Goal: Information Seeking & Learning: Learn about a topic

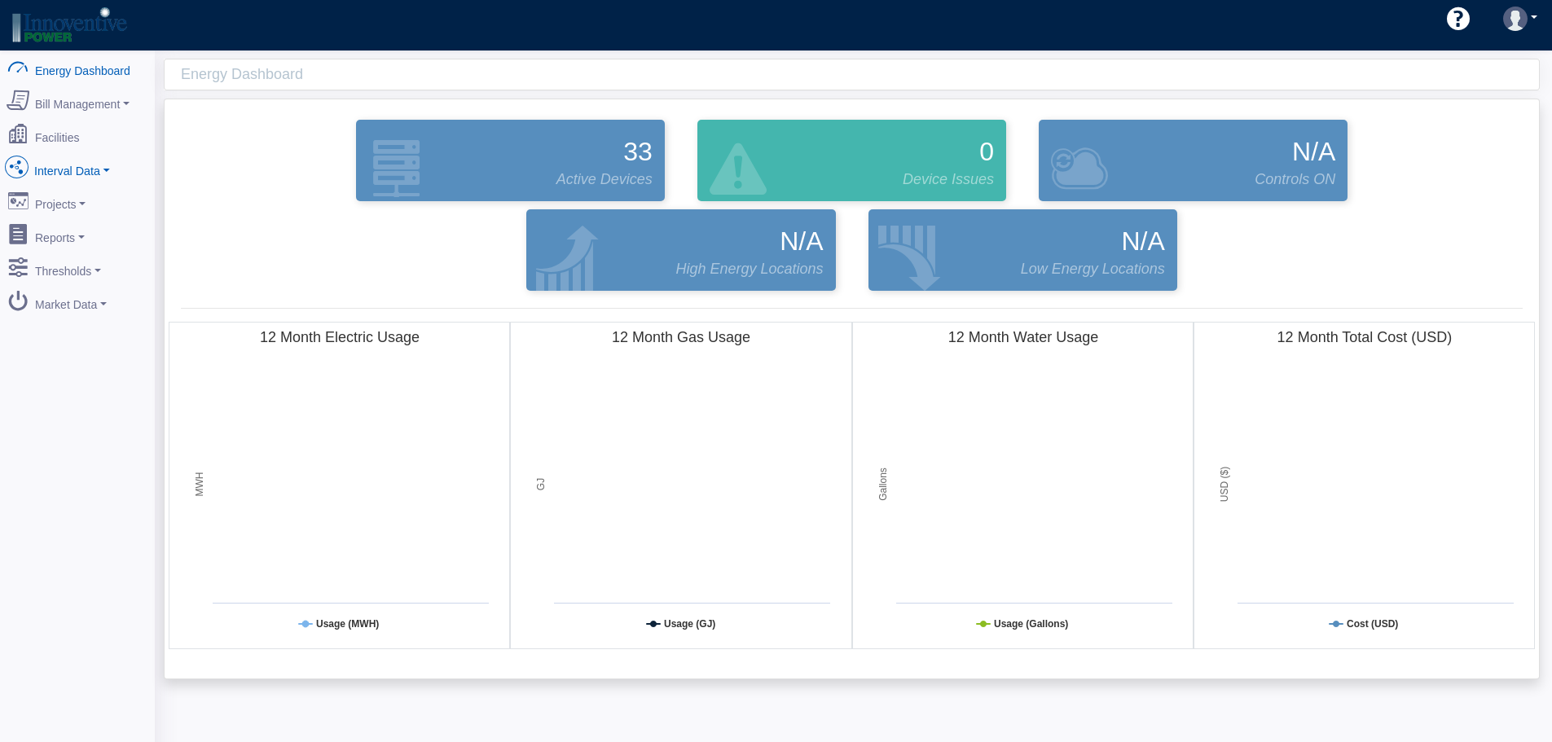
click at [79, 173] on link "Interval Data" at bounding box center [77, 168] width 158 height 34
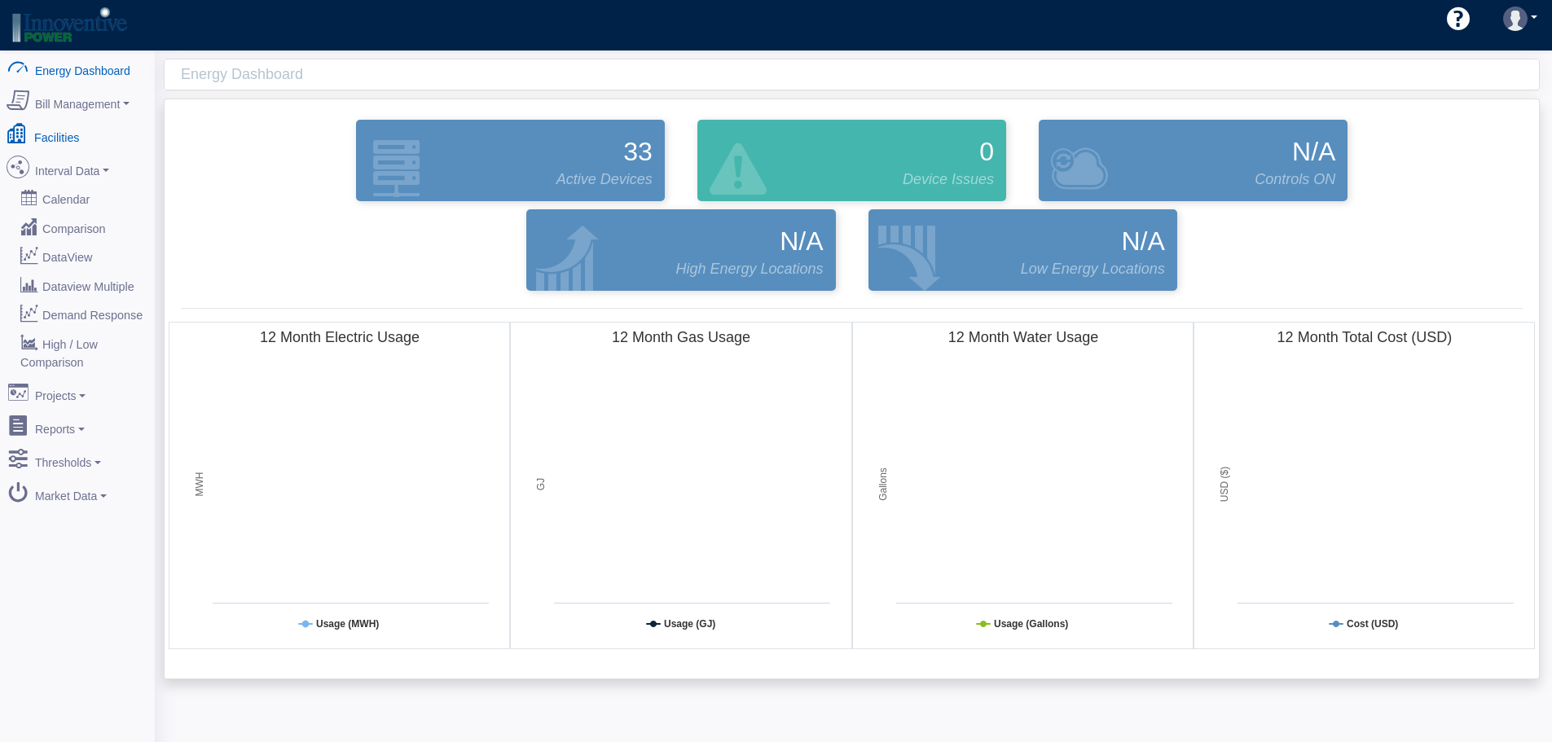
click at [68, 130] on link "Facilities" at bounding box center [77, 134] width 158 height 34
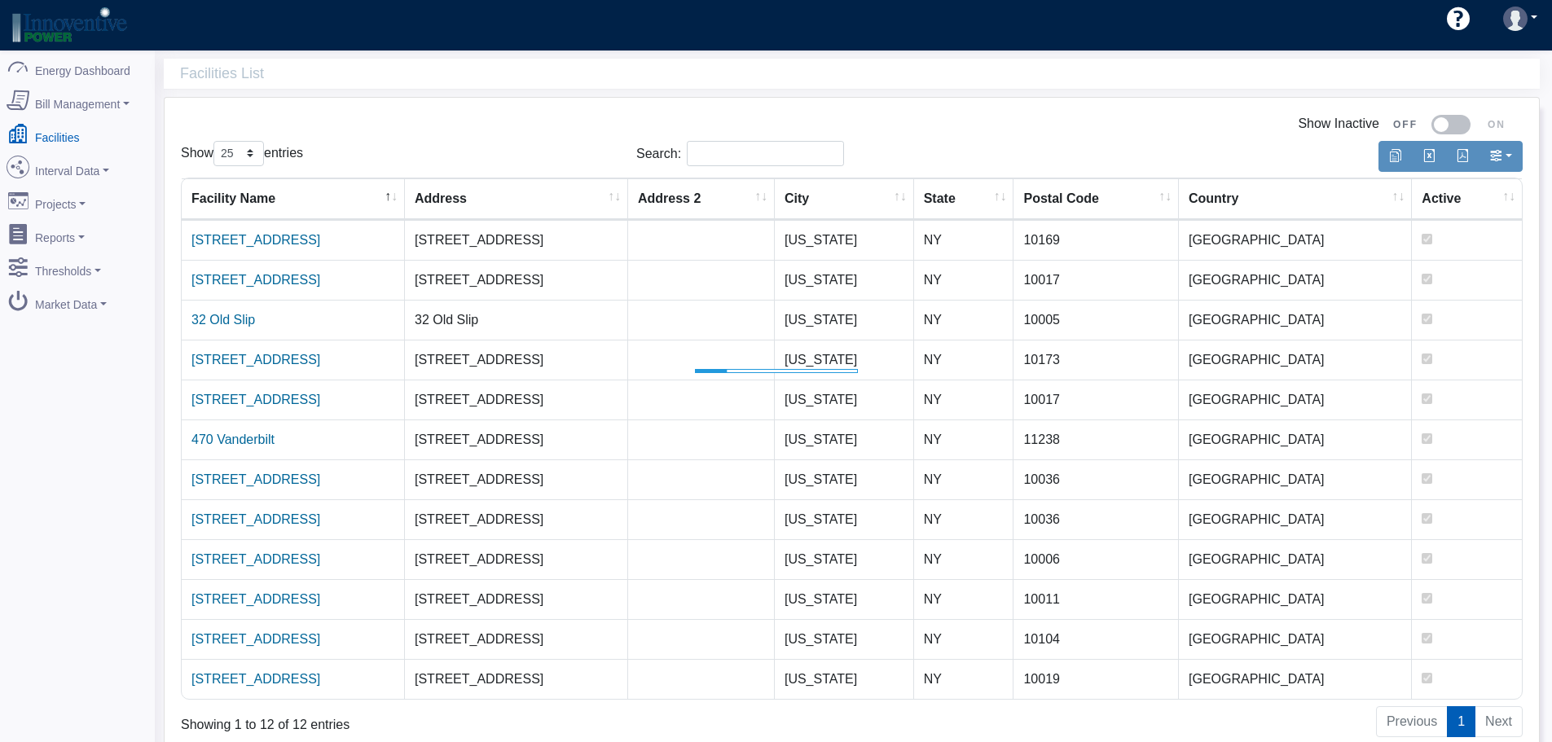
select select "25"
click at [254, 483] on link "[STREET_ADDRESS]" at bounding box center [255, 479] width 129 height 14
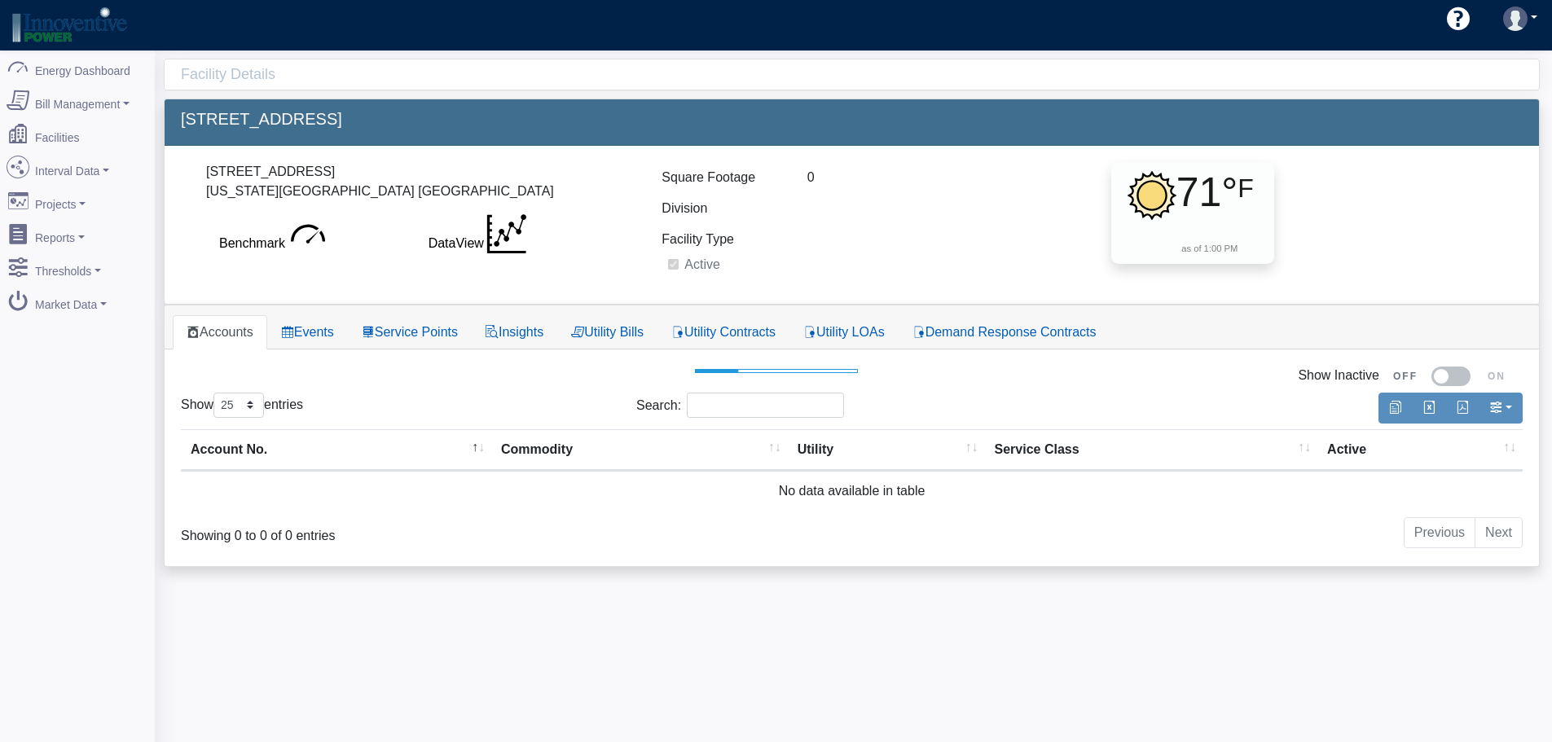
select select "25"
click at [446, 634] on div "Facility Details 2435 5 Times Square 5 Times Square New York, NY 10036 USA Benc…" at bounding box center [853, 421] width 1397 height 742
click at [299, 324] on link "Events" at bounding box center [307, 332] width 81 height 34
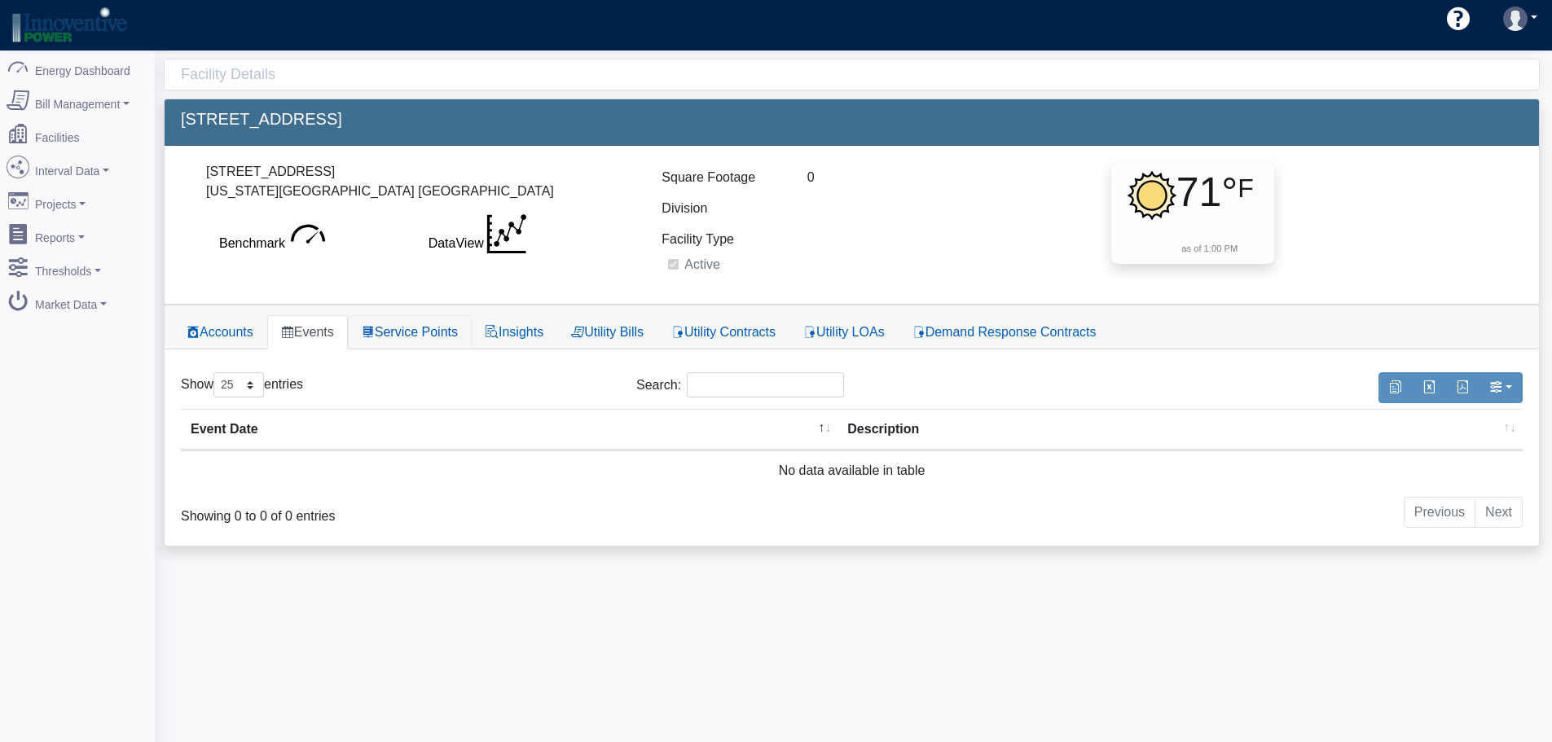
click at [441, 340] on link "Service Points" at bounding box center [410, 332] width 124 height 34
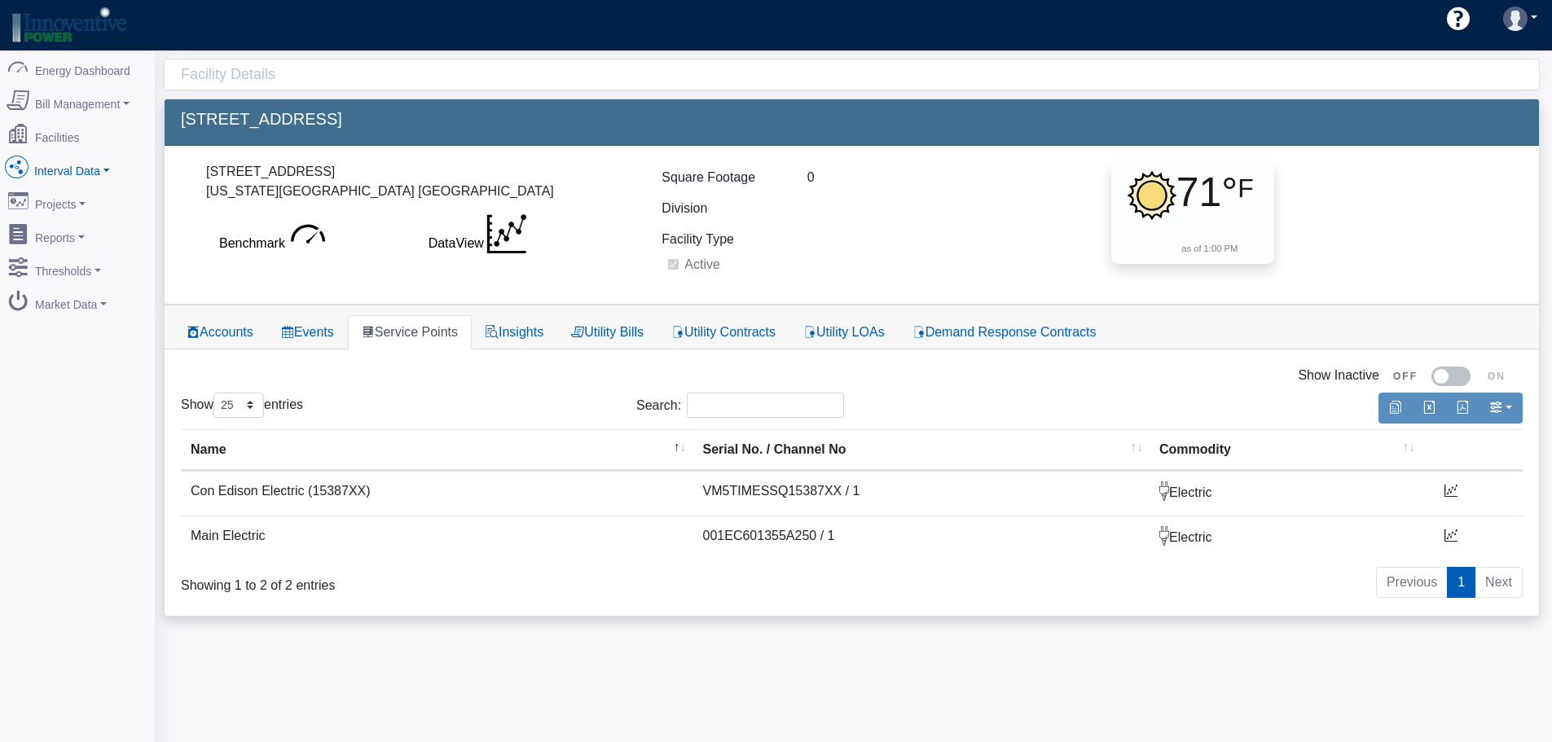
click at [70, 173] on link "Interval Data" at bounding box center [77, 168] width 158 height 34
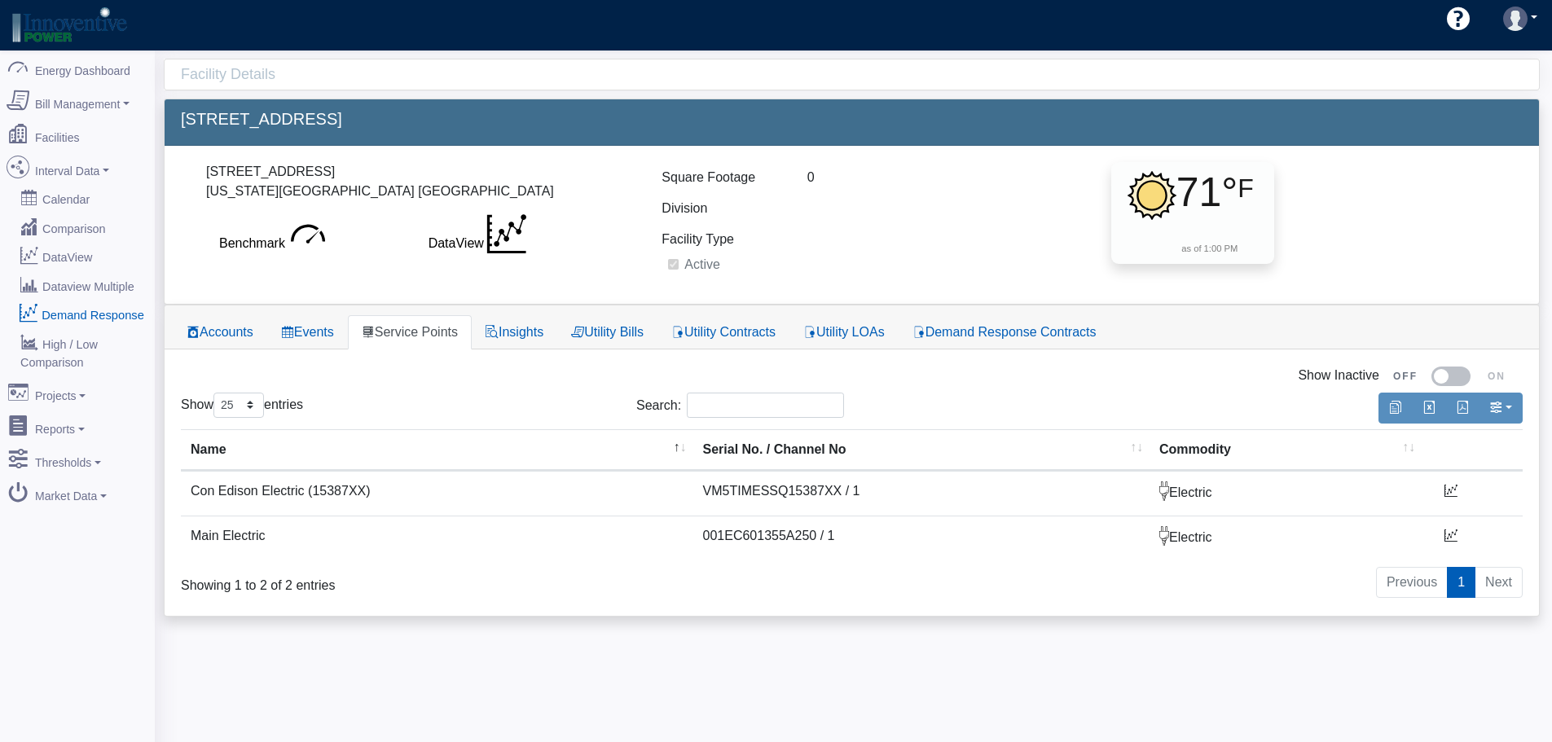
click at [84, 304] on link "Demand Response" at bounding box center [77, 314] width 158 height 29
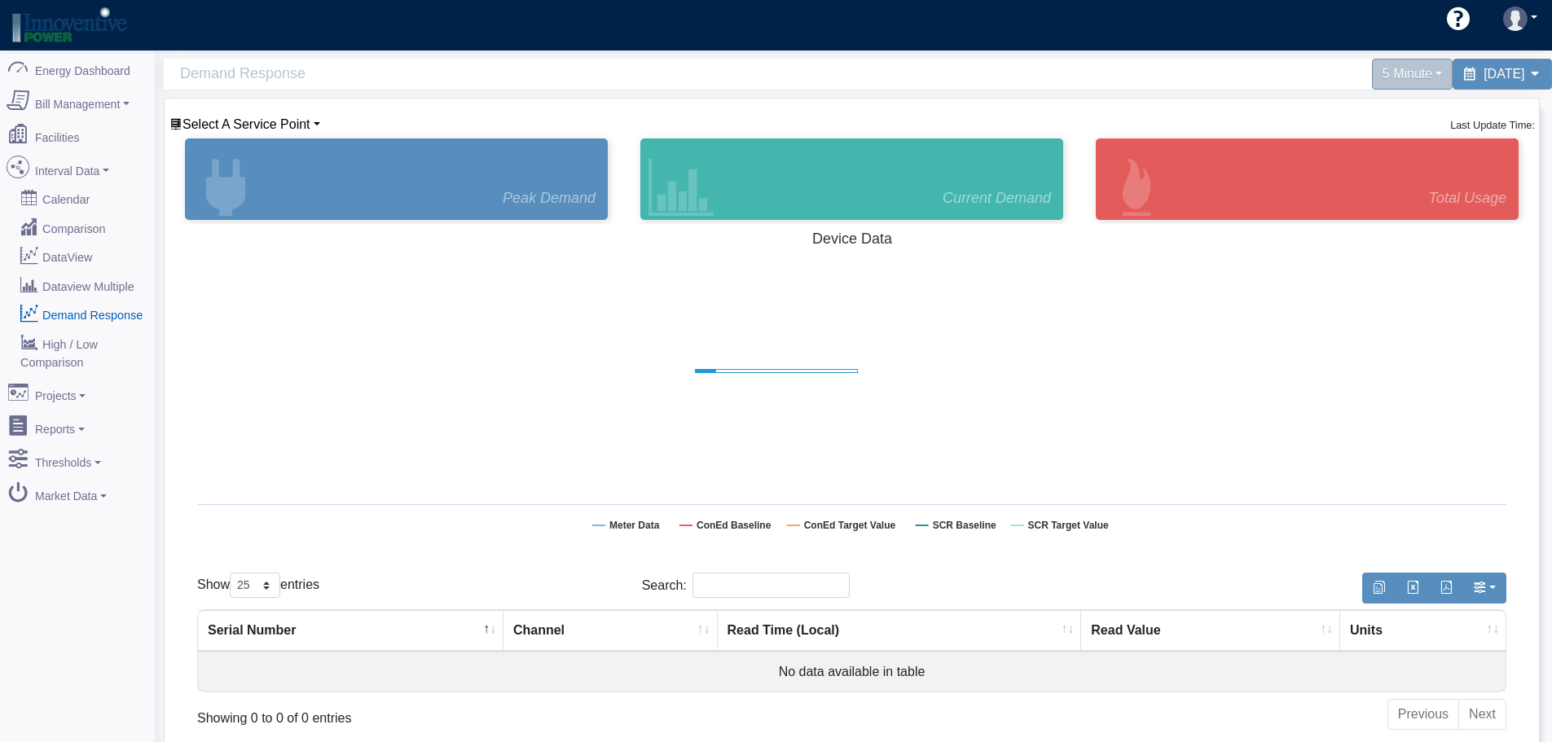
select select "25"
click at [296, 120] on span "Select A Service Point" at bounding box center [246, 124] width 128 height 14
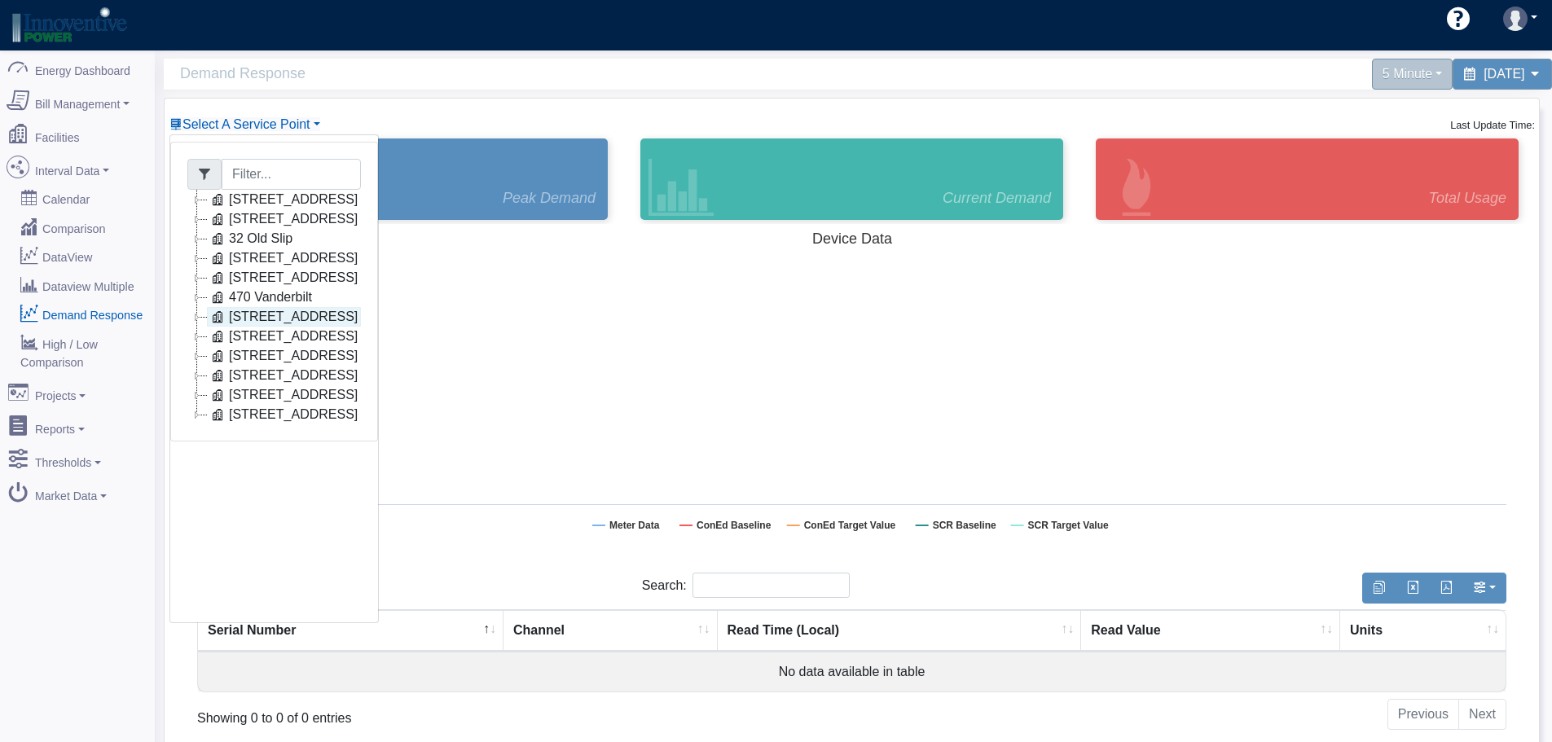
click at [287, 319] on link "[STREET_ADDRESS]" at bounding box center [284, 317] width 154 height 20
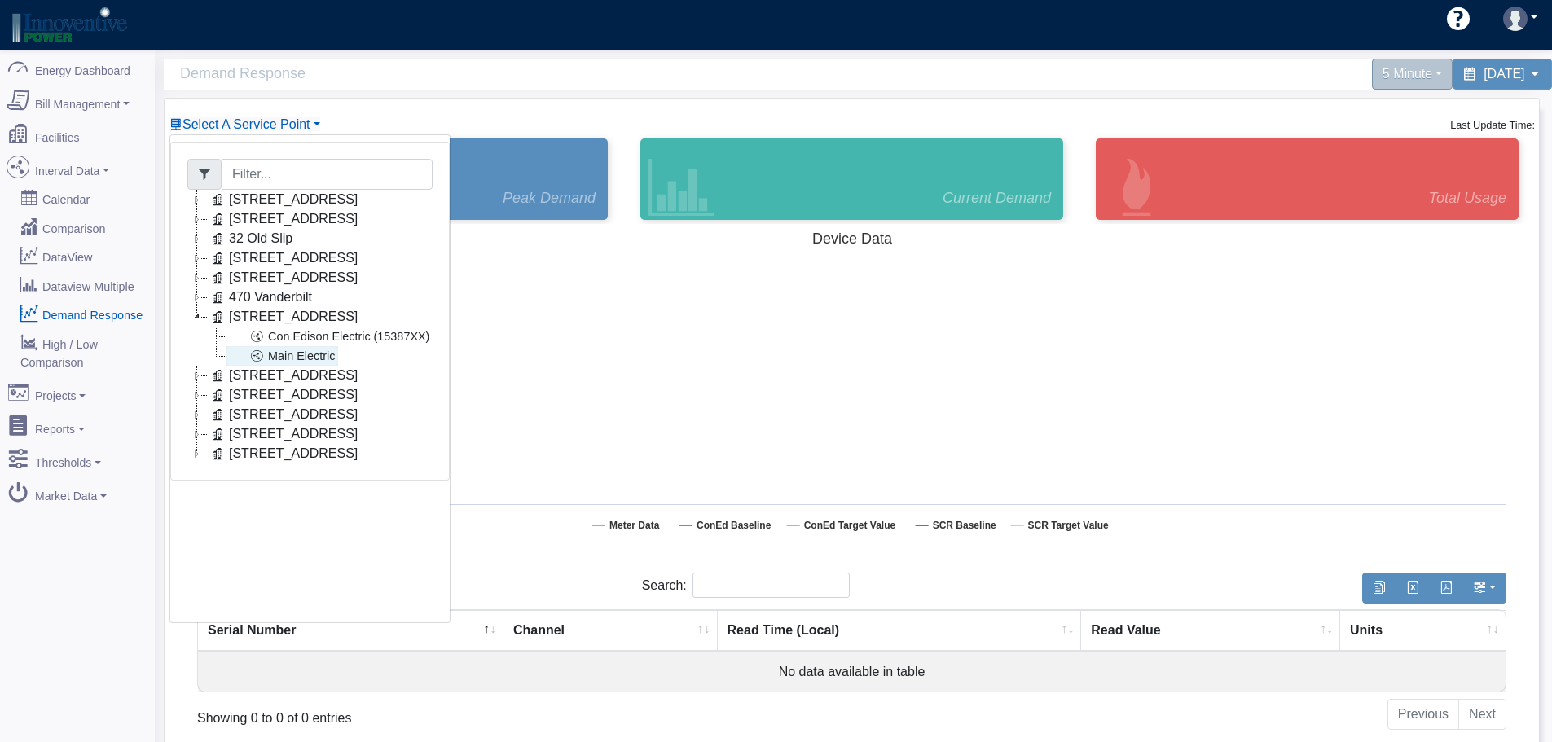
click at [320, 352] on link "Main Electric" at bounding box center [282, 356] width 112 height 20
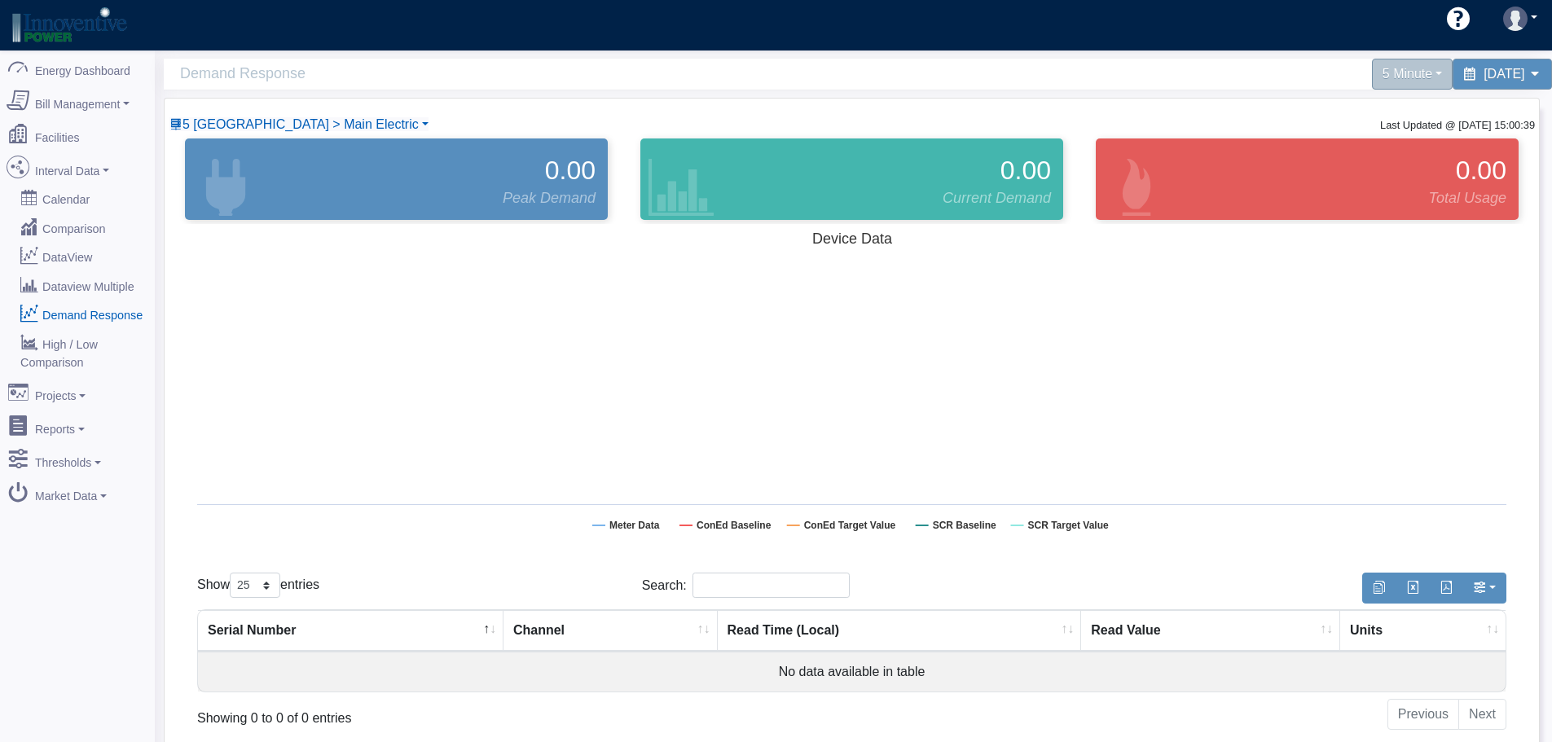
click at [895, 323] on rect at bounding box center [851, 387] width 1341 height 326
click at [1367, 81] on div "5 Minute" at bounding box center [1411, 74] width 89 height 34
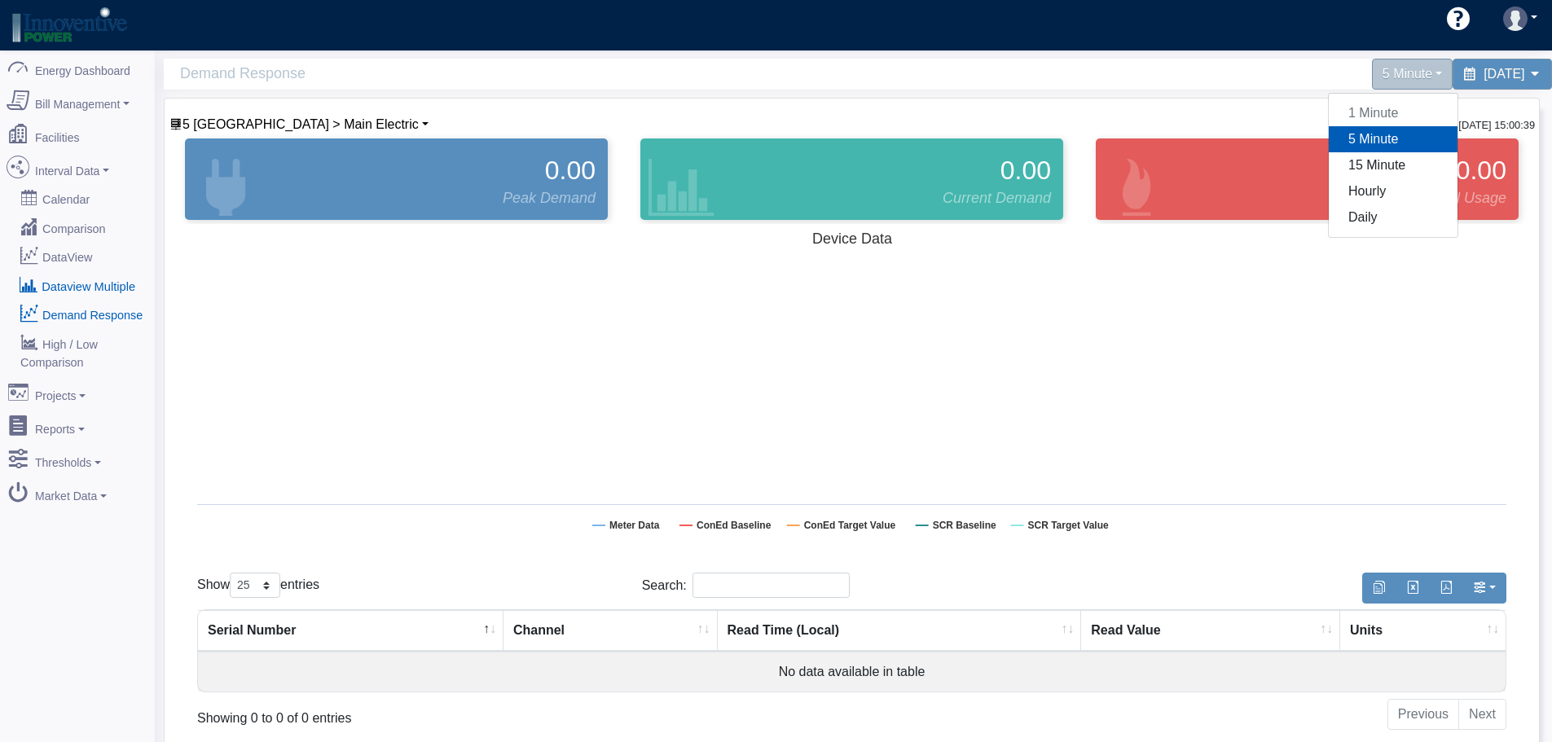
click at [101, 275] on link "Dataview Multiple" at bounding box center [77, 284] width 158 height 29
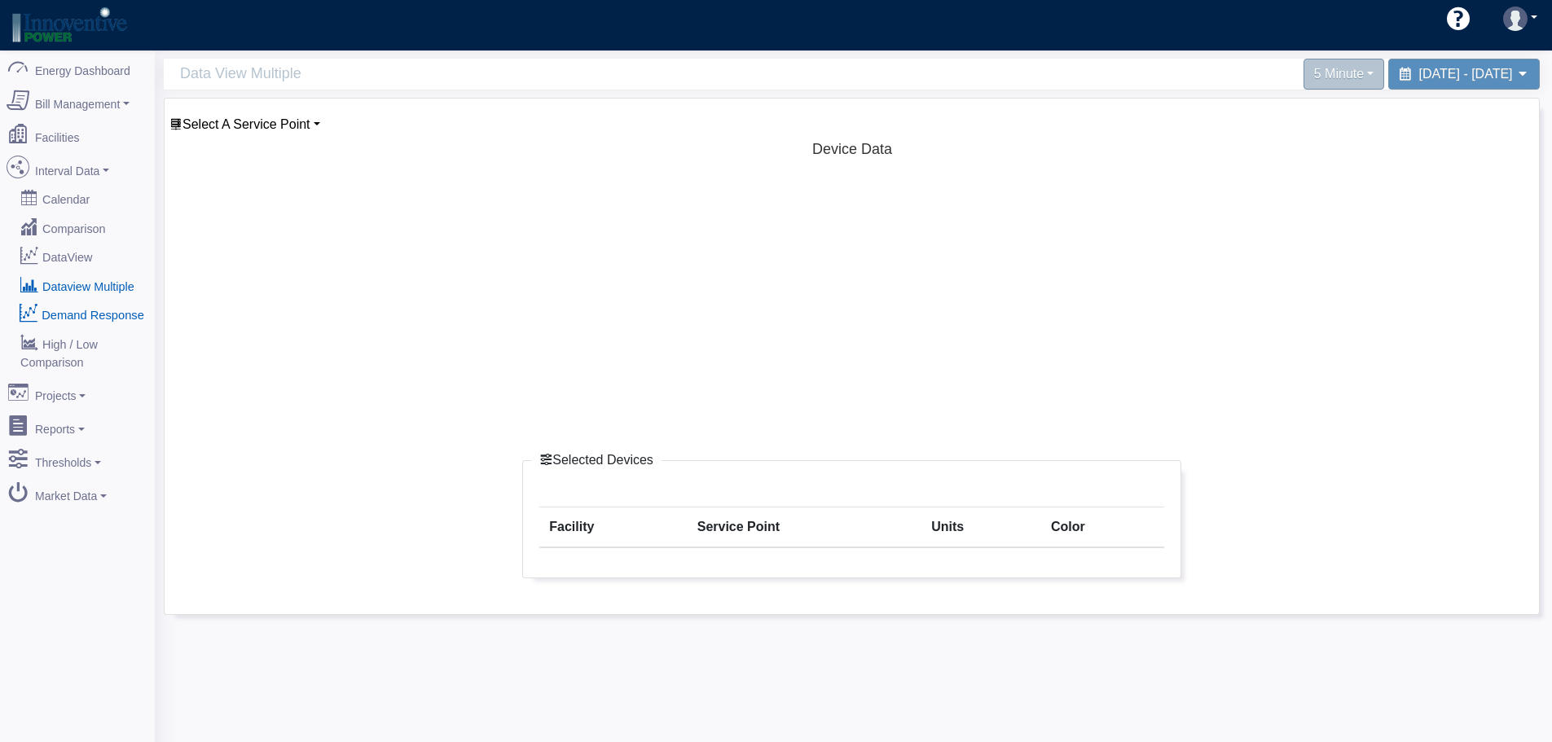
click at [89, 308] on link "Demand Response" at bounding box center [77, 314] width 158 height 29
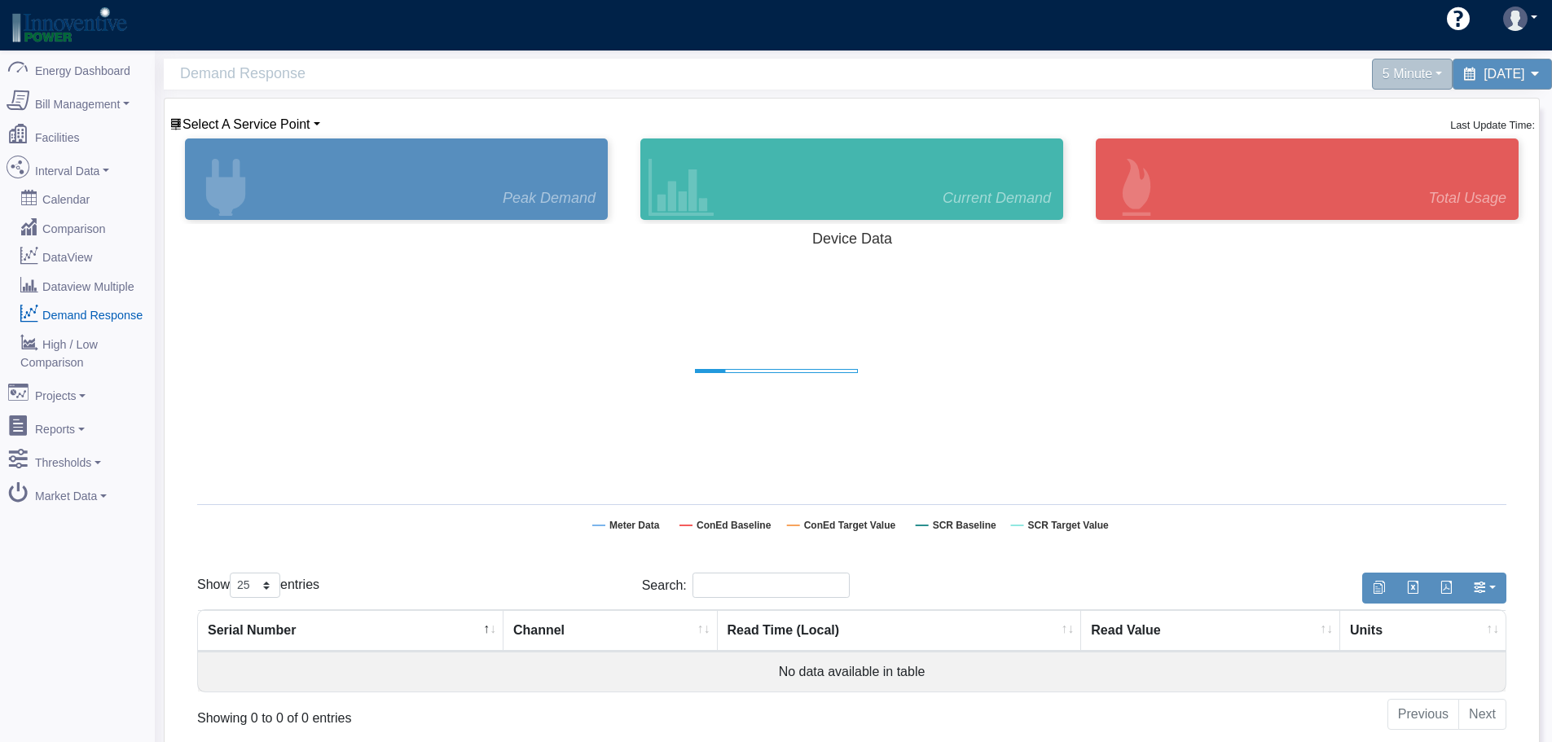
select select "25"
click at [79, 166] on link "Interval Data" at bounding box center [77, 168] width 158 height 34
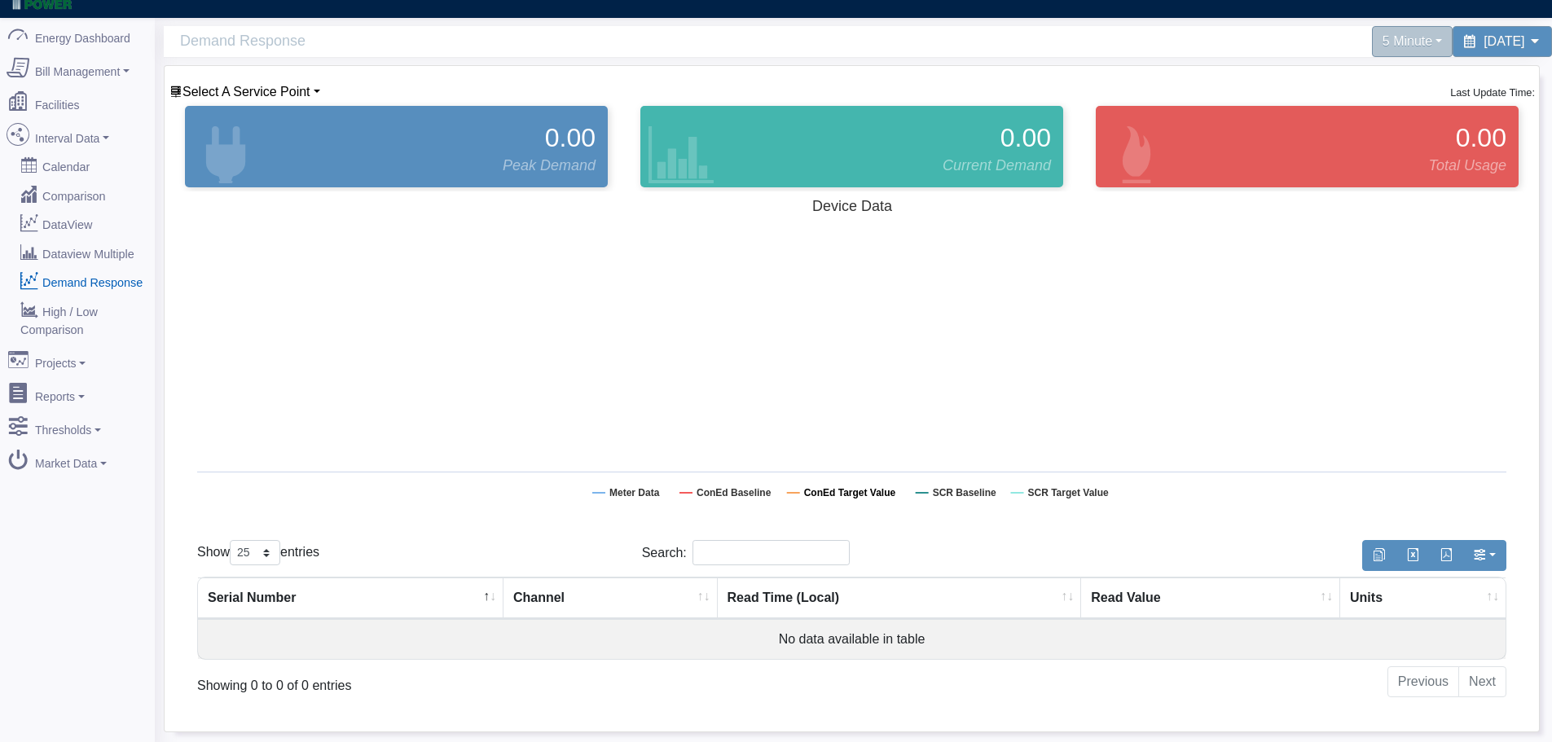
scroll to position [50, 0]
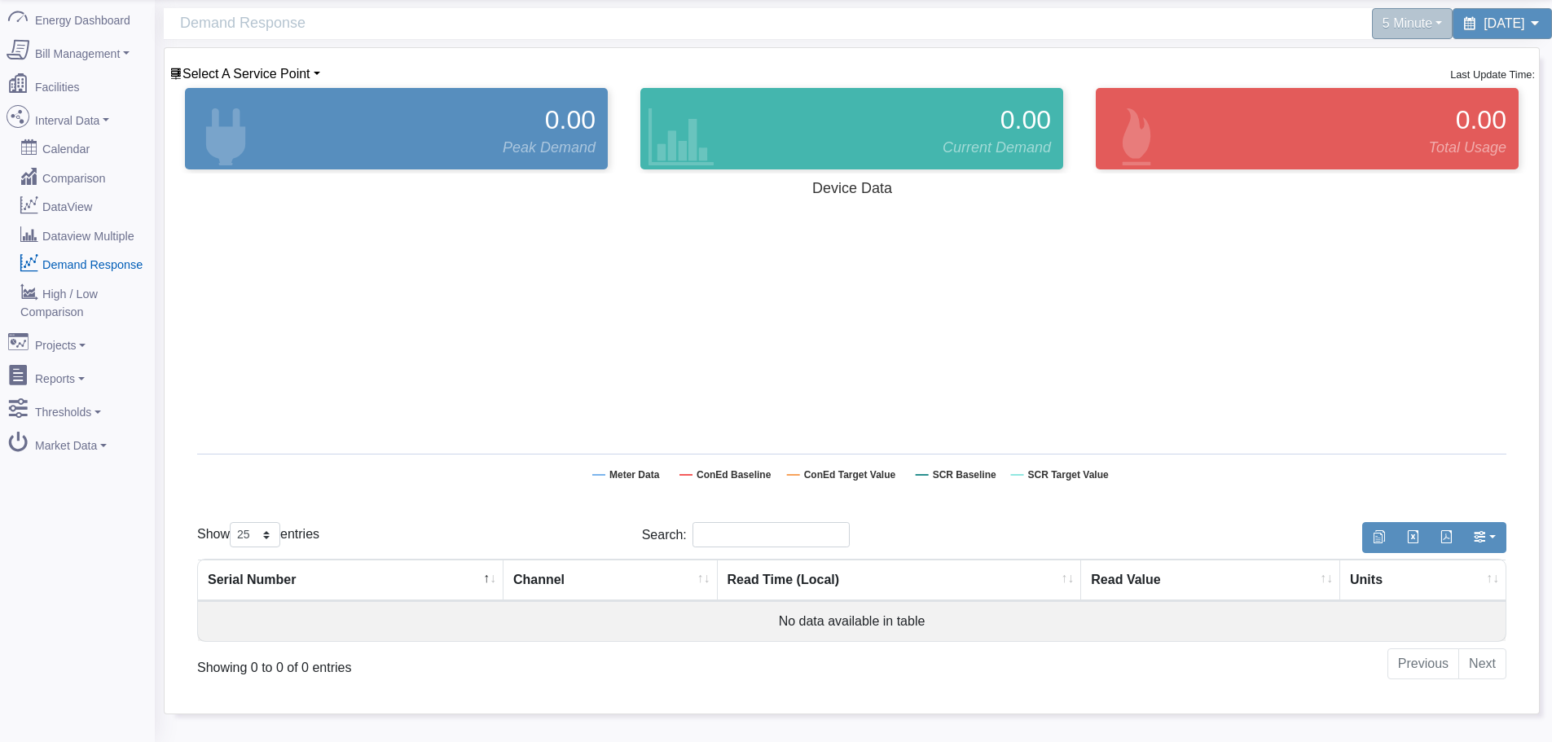
click at [522, 228] on rect at bounding box center [851, 336] width 1341 height 326
